Goal: Transaction & Acquisition: Download file/media

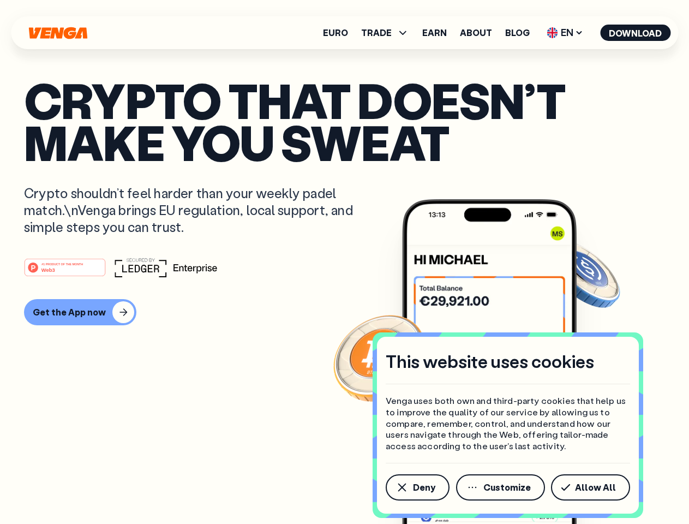
click at [344, 262] on div "#1 PRODUCT OF THE MONTH Web3" at bounding box center [344, 268] width 641 height 20
click at [417, 487] on span "Deny" at bounding box center [424, 487] width 22 height 9
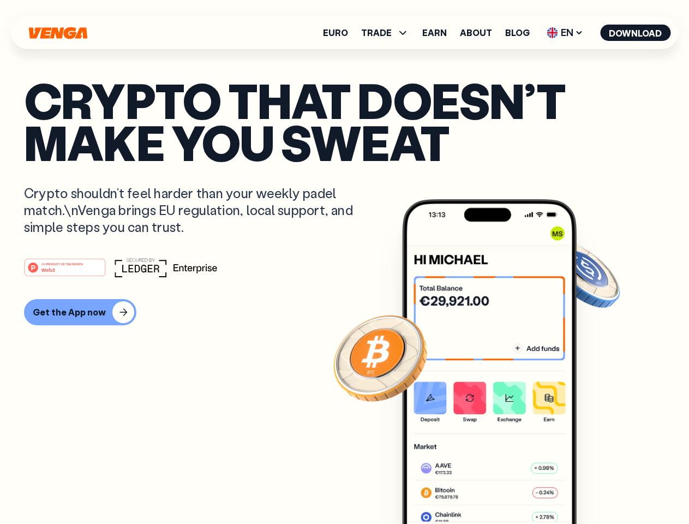
click at [502, 487] on img at bounding box center [489, 382] width 175 height 366
click at [593, 487] on article "Crypto that doesn’t make you sweat Crypto shouldn’t feel harder than your weekl…" at bounding box center [344, 283] width 641 height 409
click at [389, 33] on span "TRADE" at bounding box center [376, 32] width 31 height 9
click at [565, 33] on span "EN" at bounding box center [565, 32] width 44 height 17
click at [636, 33] on button "Download" at bounding box center [635, 33] width 70 height 16
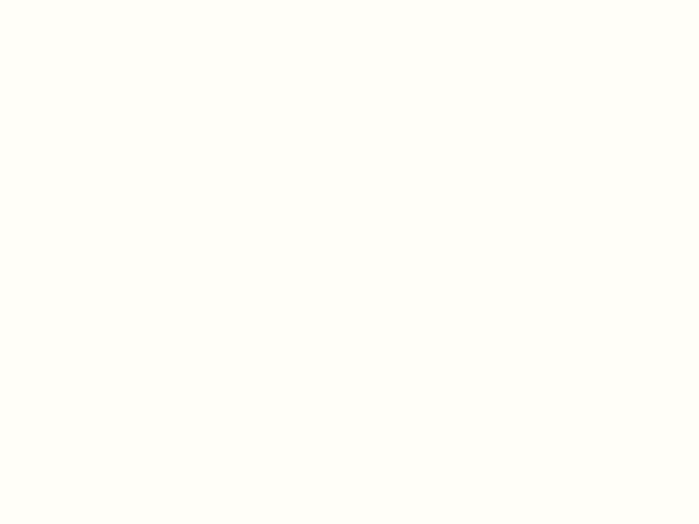
click at [79, 0] on html "This website uses cookies Venga uses both own and third-party cookies that help…" at bounding box center [349, 0] width 699 height 0
click at [67, 0] on html "This website uses cookies Venga uses both own and third-party cookies that help…" at bounding box center [349, 0] width 699 height 0
